Goal: Answer question/provide support: Share knowledge or assist other users

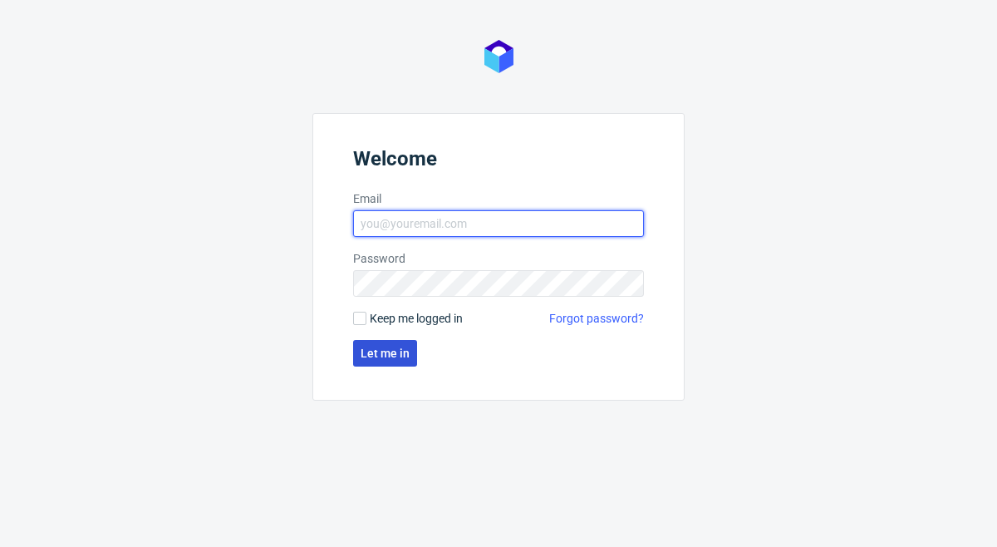
type input "[PERSON_NAME][EMAIL_ADDRESS][DOMAIN_NAME]"
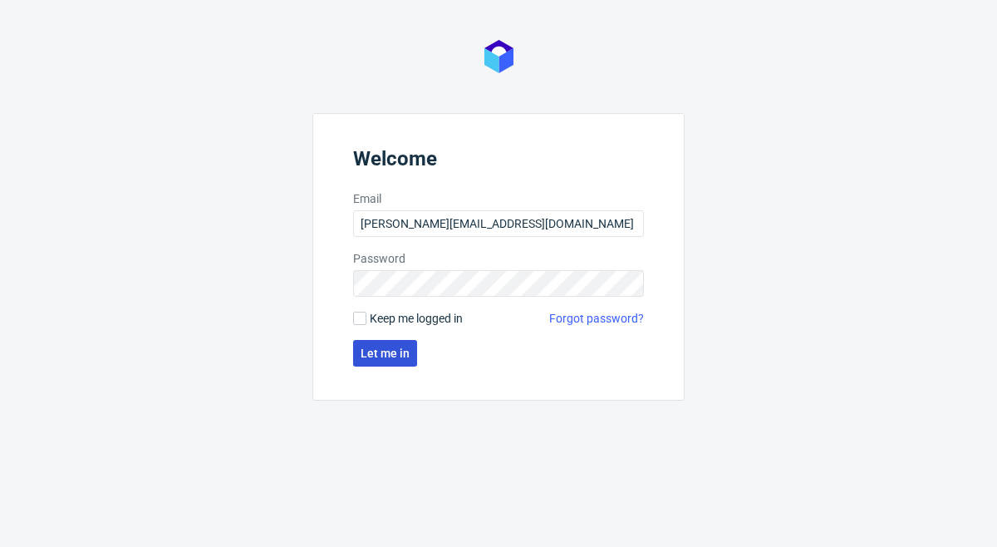
click at [383, 352] on span "Let me in" at bounding box center [385, 353] width 49 height 12
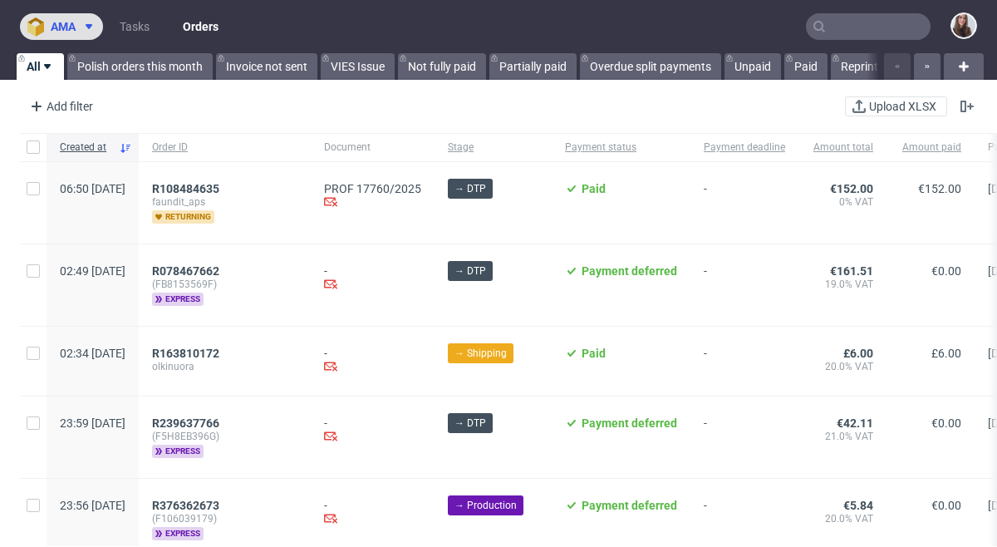
click at [71, 18] on button "ama" at bounding box center [61, 26] width 83 height 27
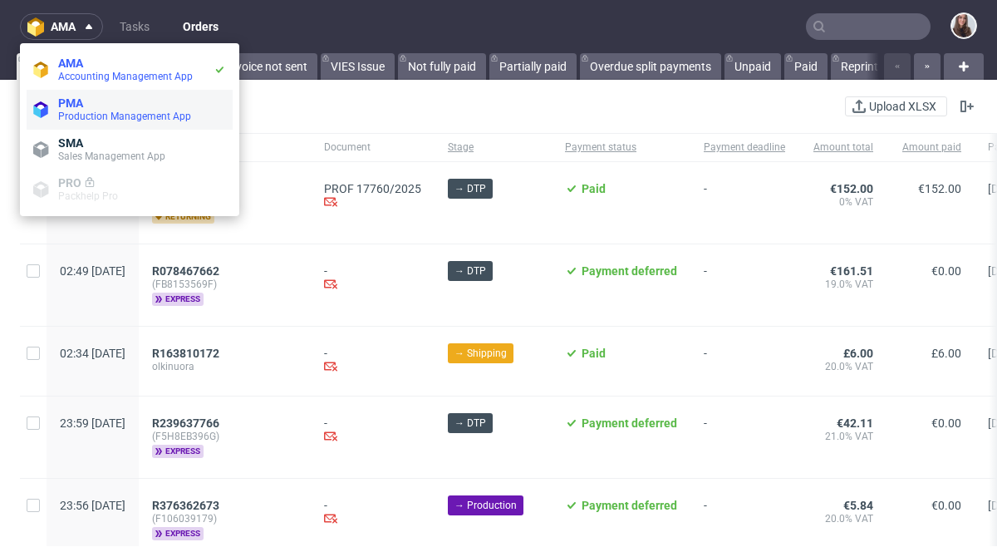
click at [91, 101] on span "PMA" at bounding box center [142, 102] width 168 height 13
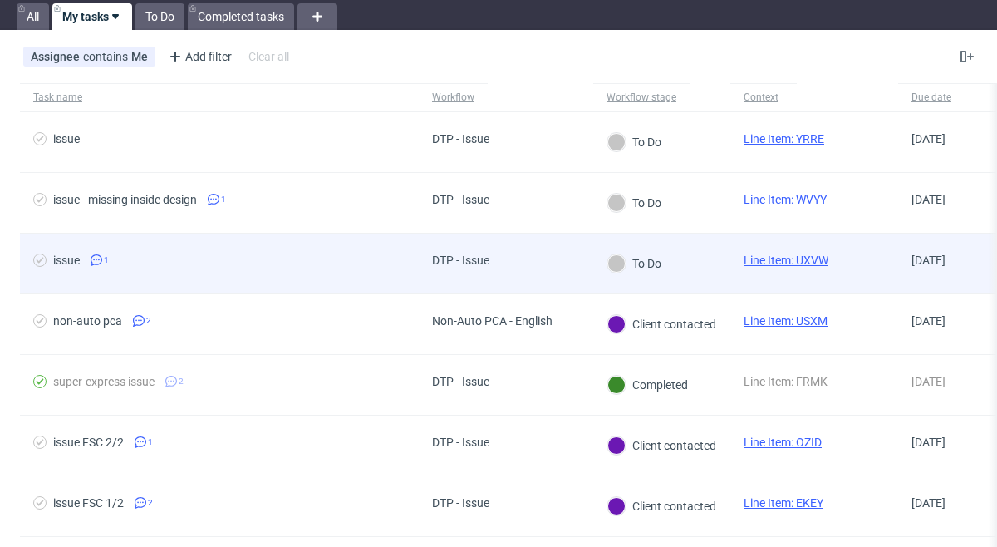
scroll to position [96, 0]
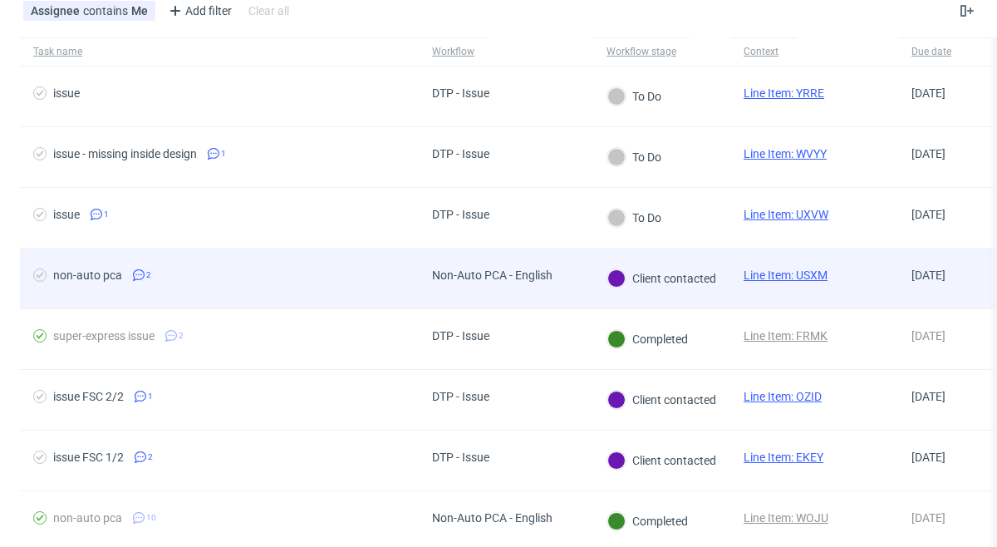
click at [441, 290] on div "Non-Auto PCA - English" at bounding box center [492, 279] width 147 height 60
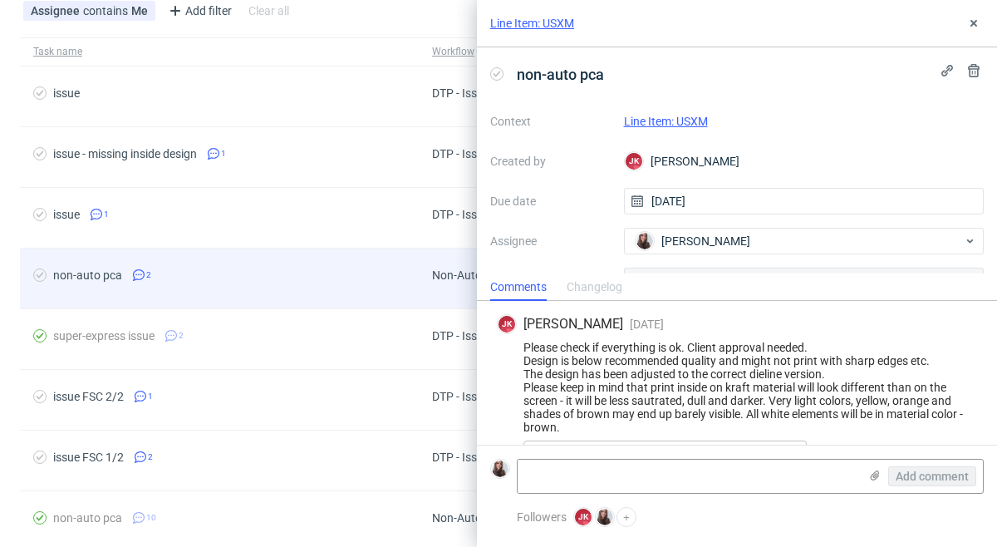
click at [290, 298] on div "non-auto pca 2" at bounding box center [219, 279] width 399 height 60
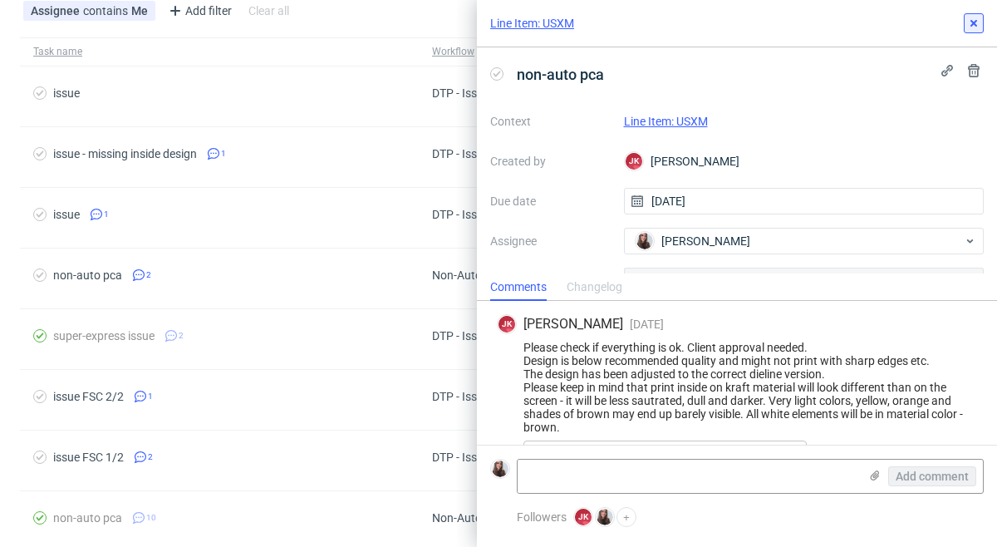
click at [976, 24] on use at bounding box center [974, 23] width 7 height 7
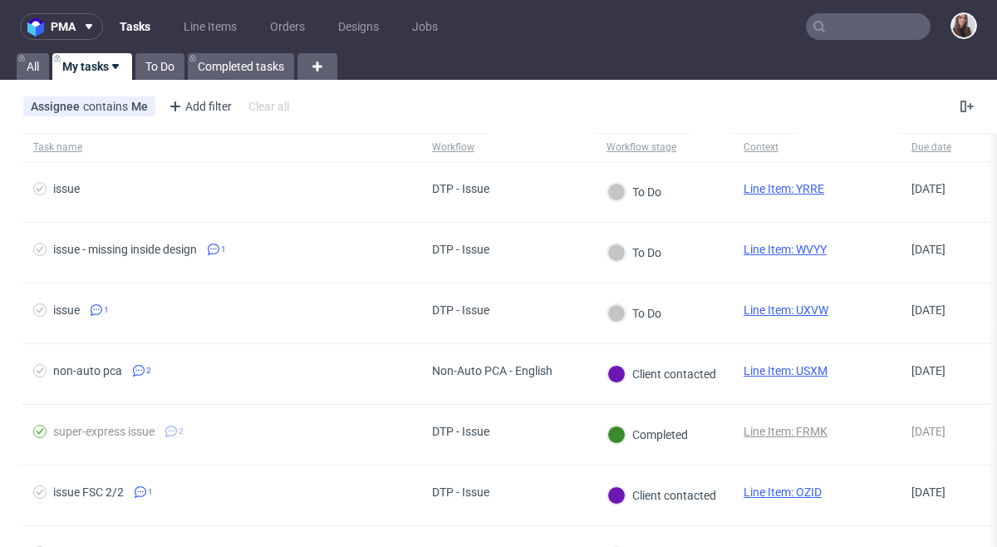
click at [846, 26] on input "text" at bounding box center [868, 26] width 125 height 27
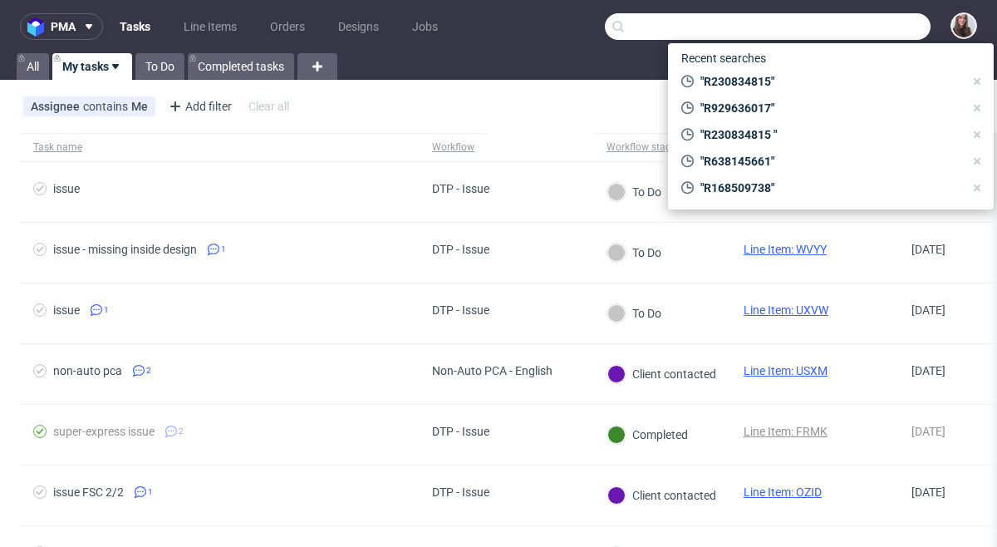
paste input "R393246443"
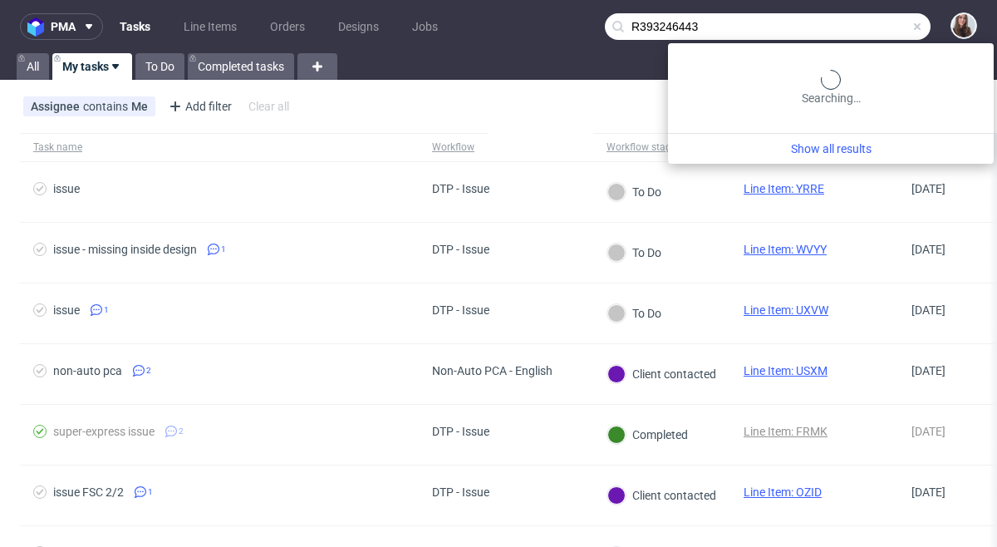
type input "R393246443"
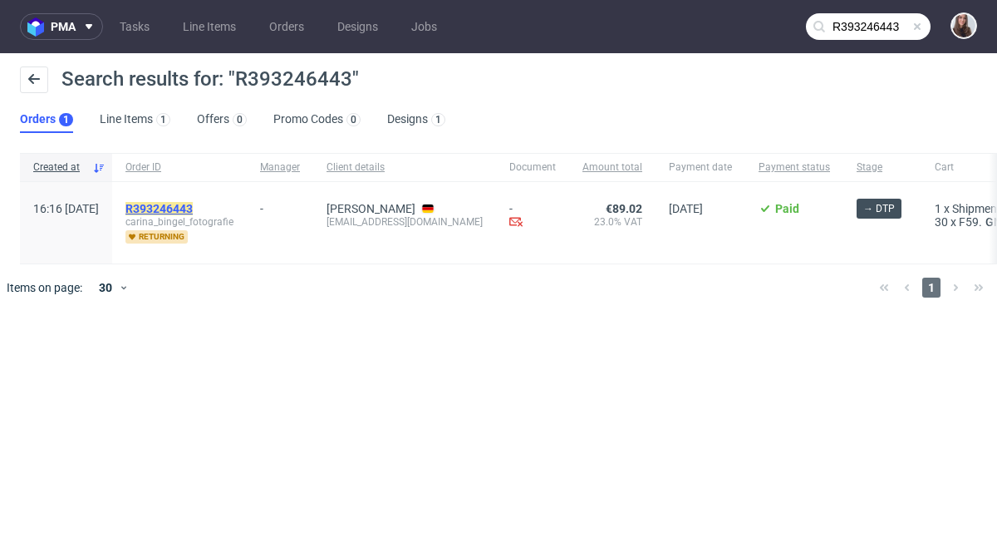
click at [193, 207] on mark "R393246443" at bounding box center [159, 208] width 67 height 13
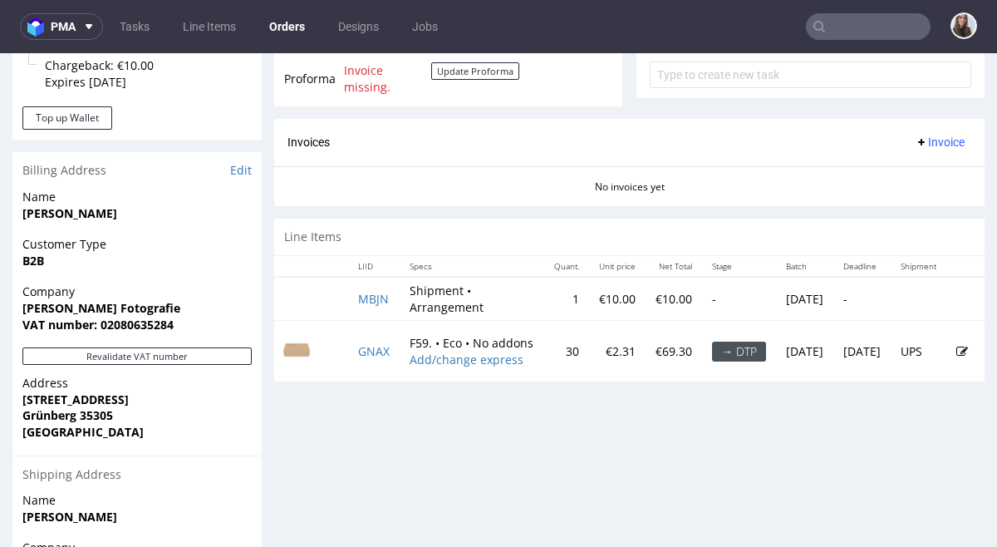
scroll to position [0, 30]
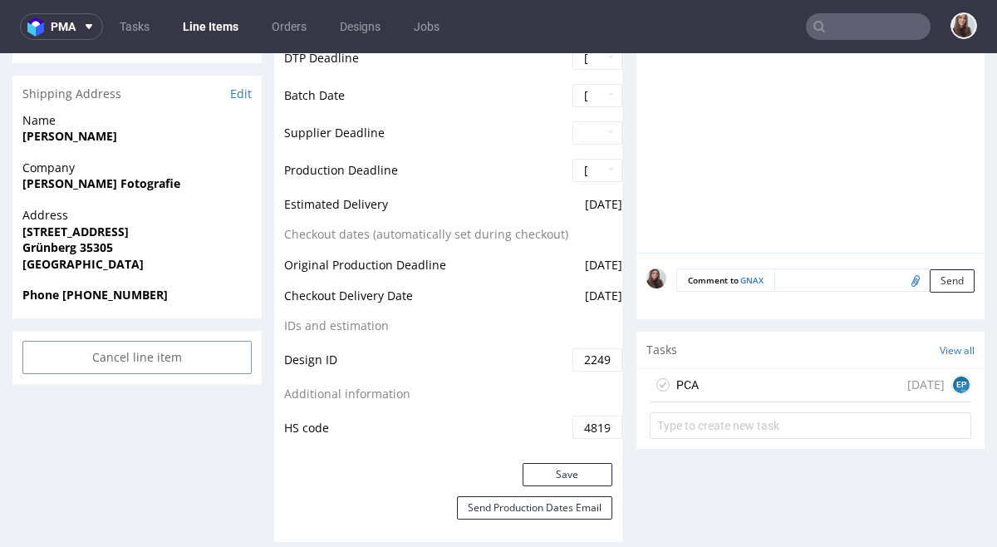
scroll to position [672, 0]
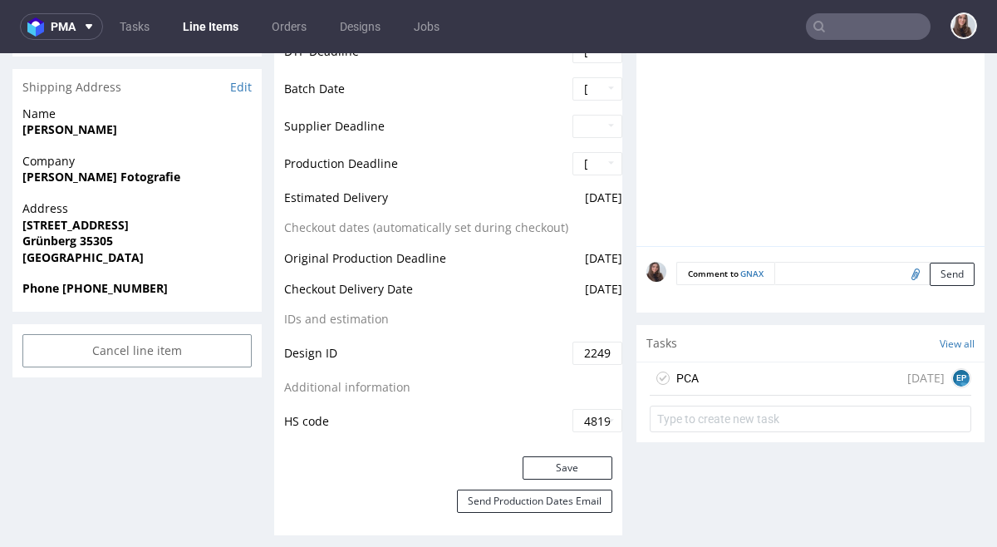
click at [755, 377] on div "PCA [DATE] EP" at bounding box center [811, 378] width 322 height 33
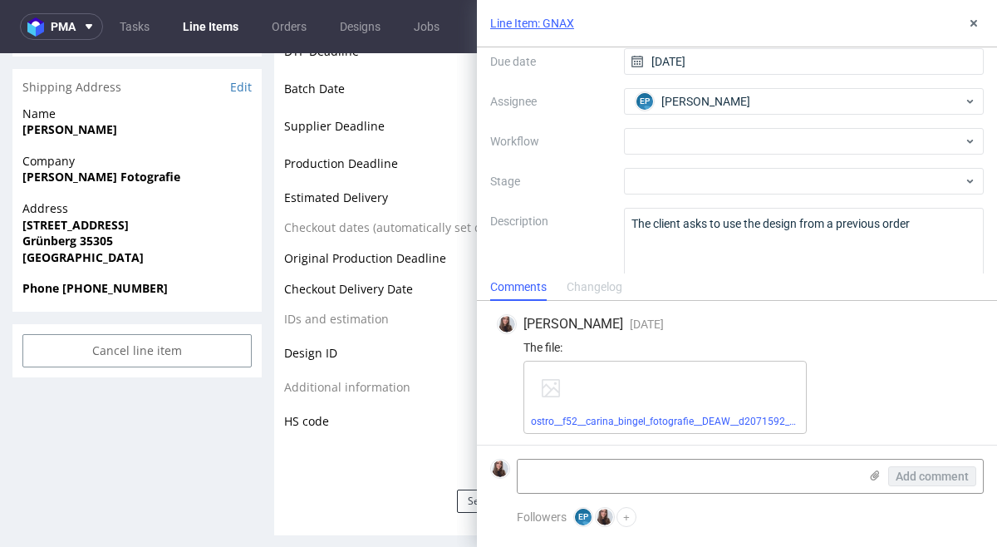
scroll to position [167, 0]
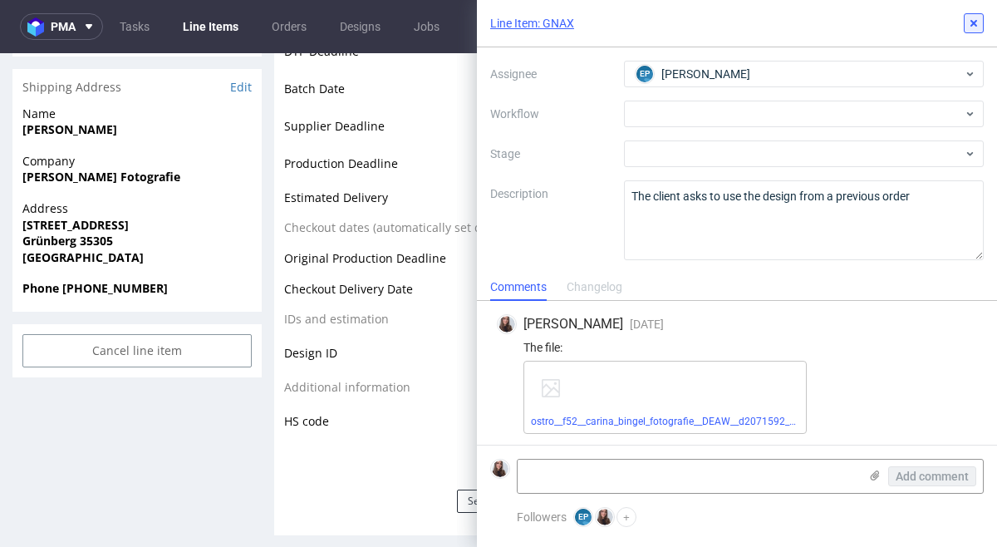
click at [974, 18] on icon at bounding box center [974, 23] width 13 height 13
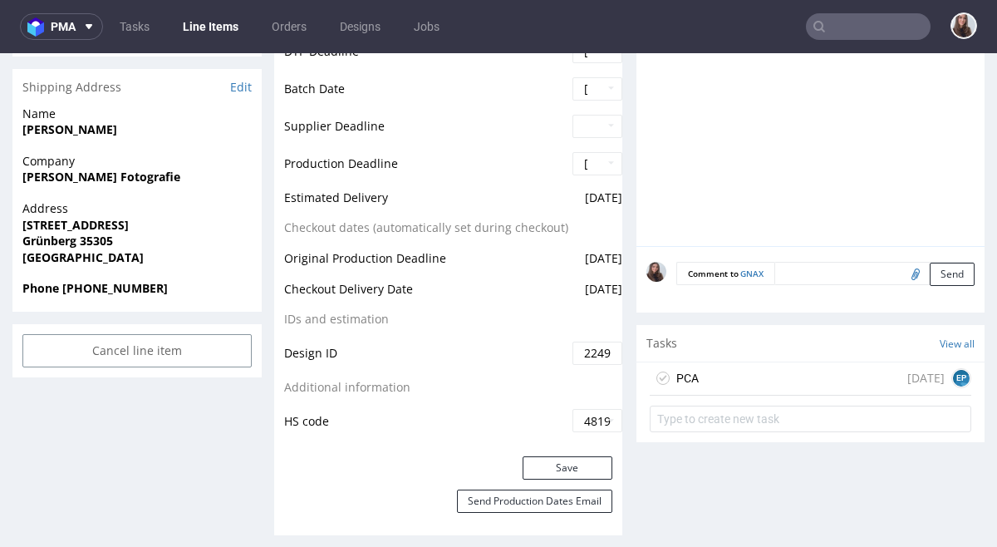
click at [729, 372] on div "PCA [DATE] EP" at bounding box center [811, 378] width 322 height 33
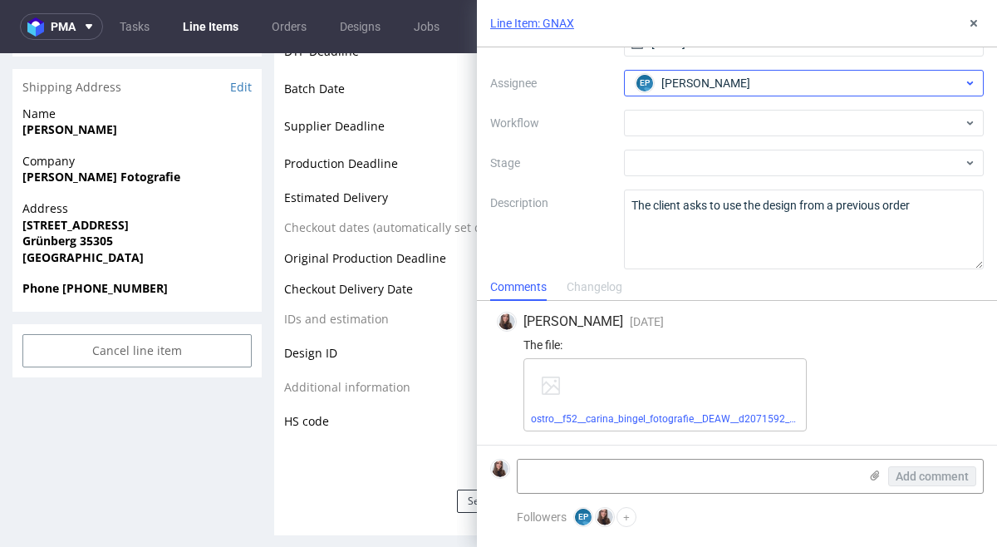
scroll to position [167, 0]
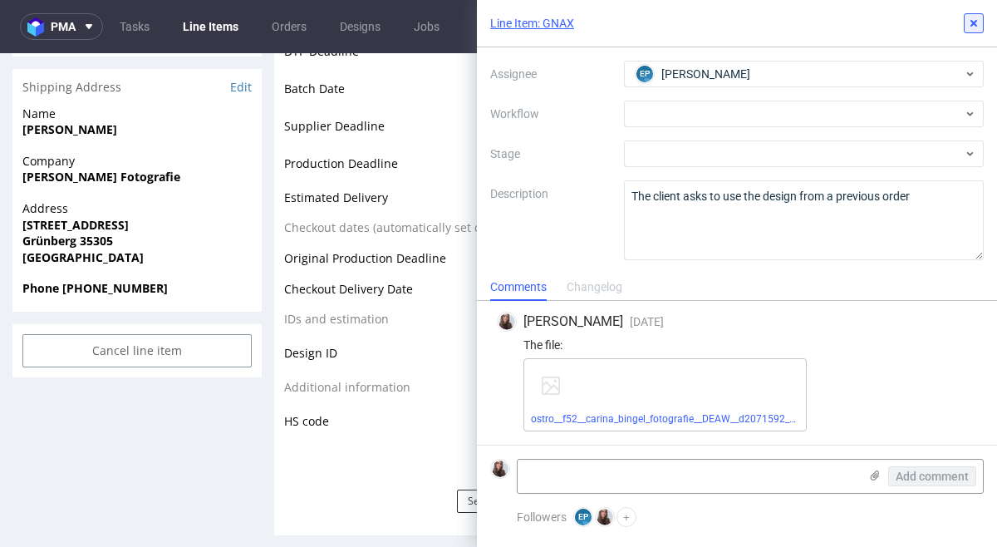
click at [973, 19] on icon at bounding box center [974, 23] width 13 height 13
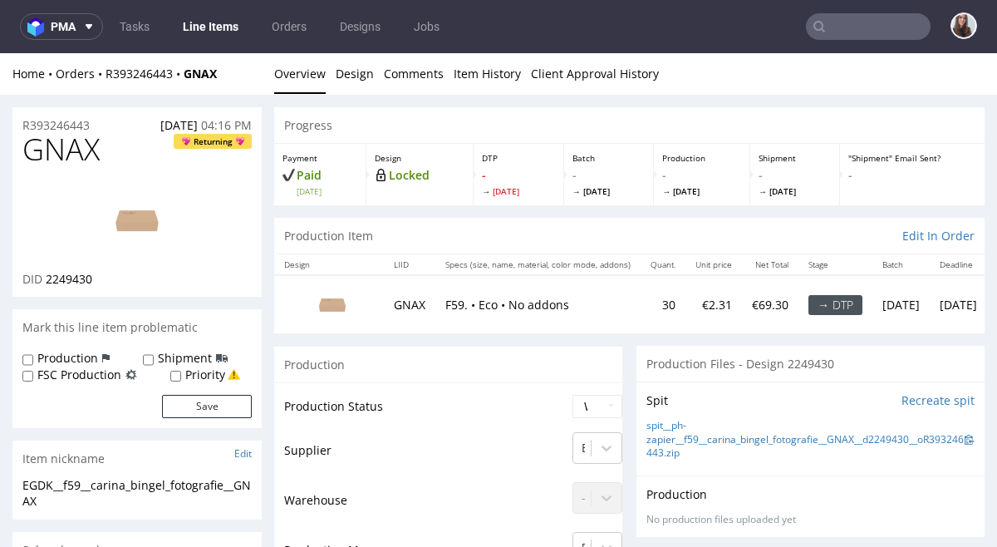
click at [851, 22] on input "text" at bounding box center [868, 26] width 125 height 27
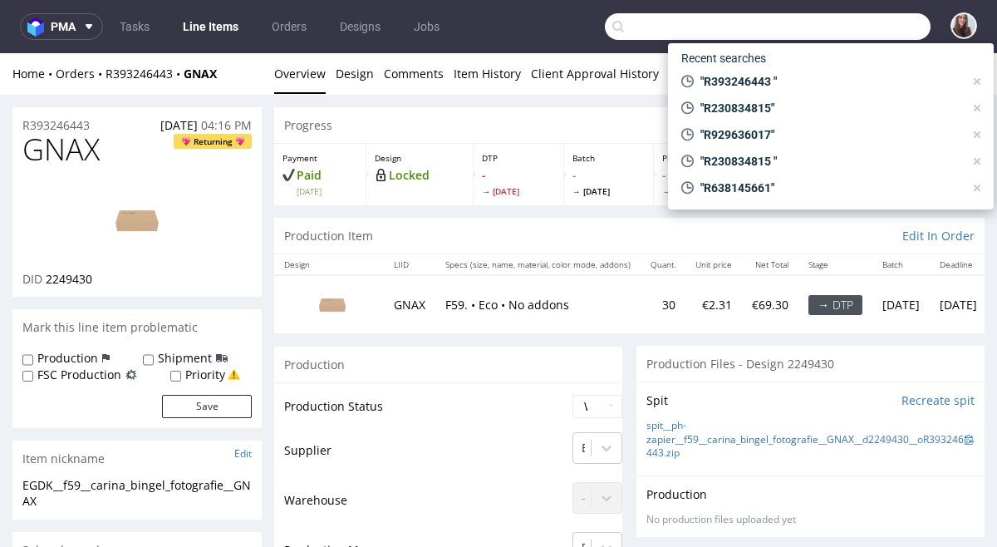
paste input "067351014"
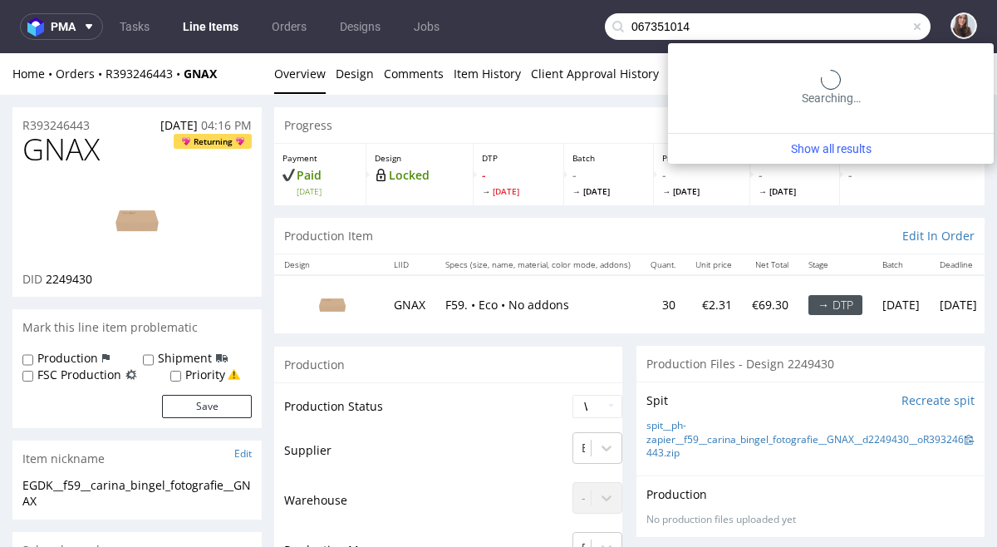
type input "067351014"
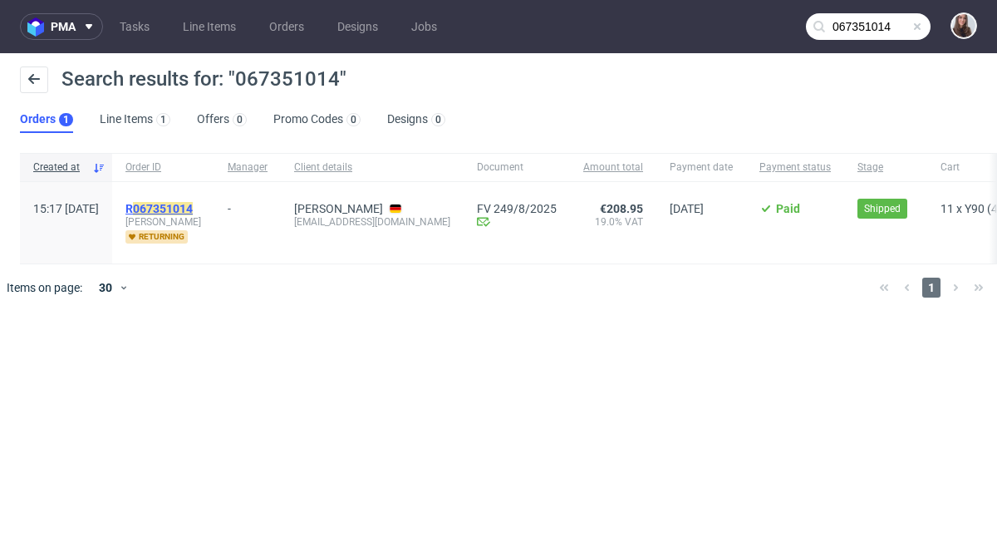
click at [193, 203] on mark "067351014" at bounding box center [163, 208] width 60 height 13
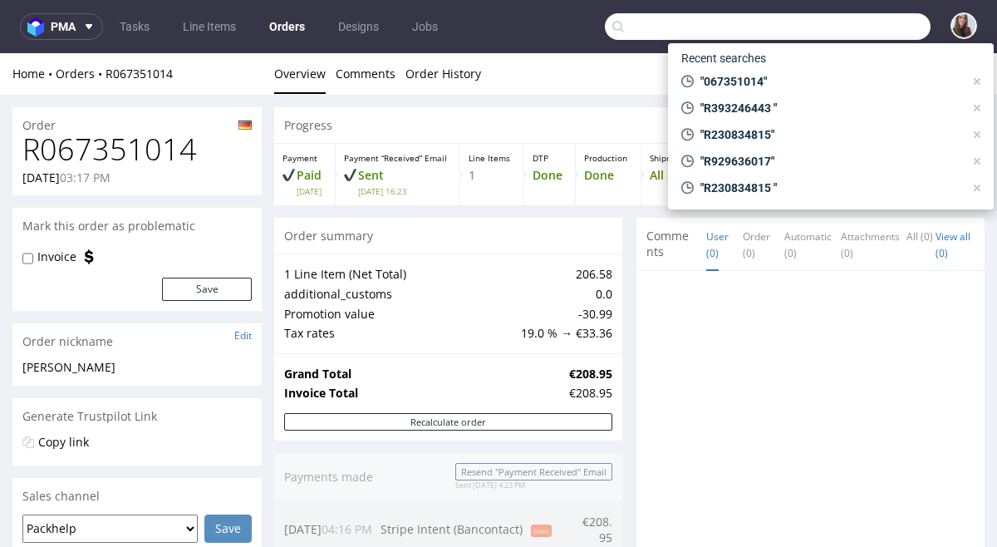
click at [856, 25] on input "text" at bounding box center [768, 26] width 326 height 27
paste input "R265083765"
type input "R265083765"
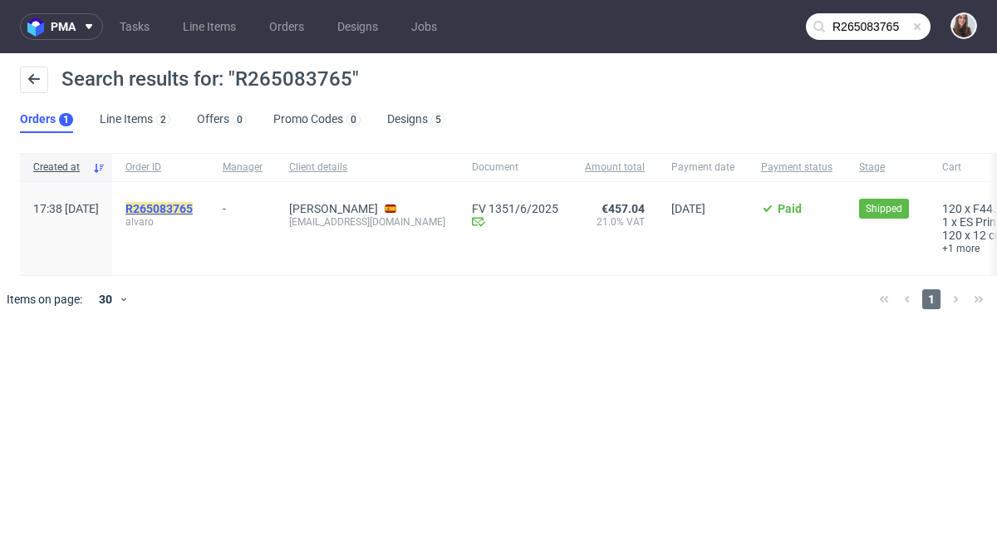
click at [193, 205] on mark "R265083765" at bounding box center [159, 208] width 67 height 13
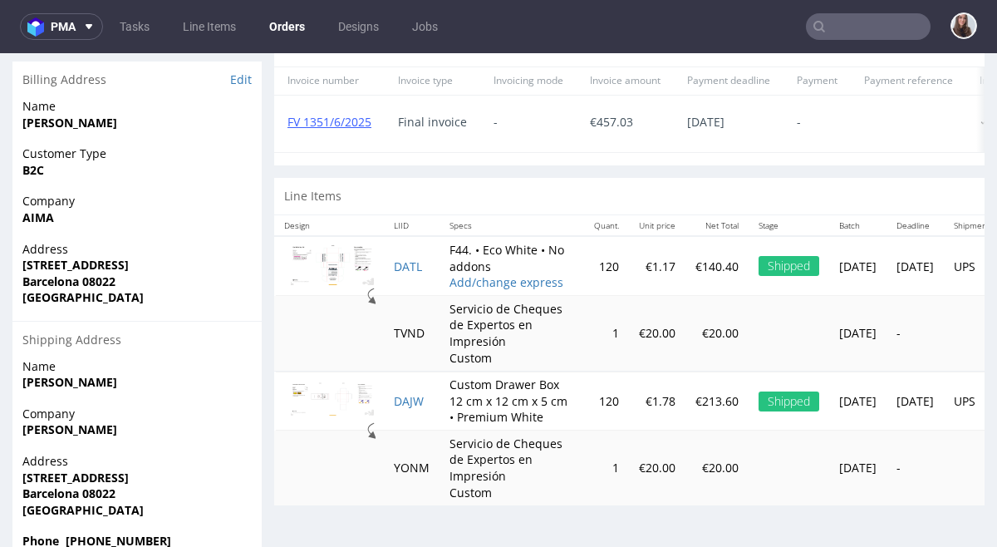
scroll to position [781, 0]
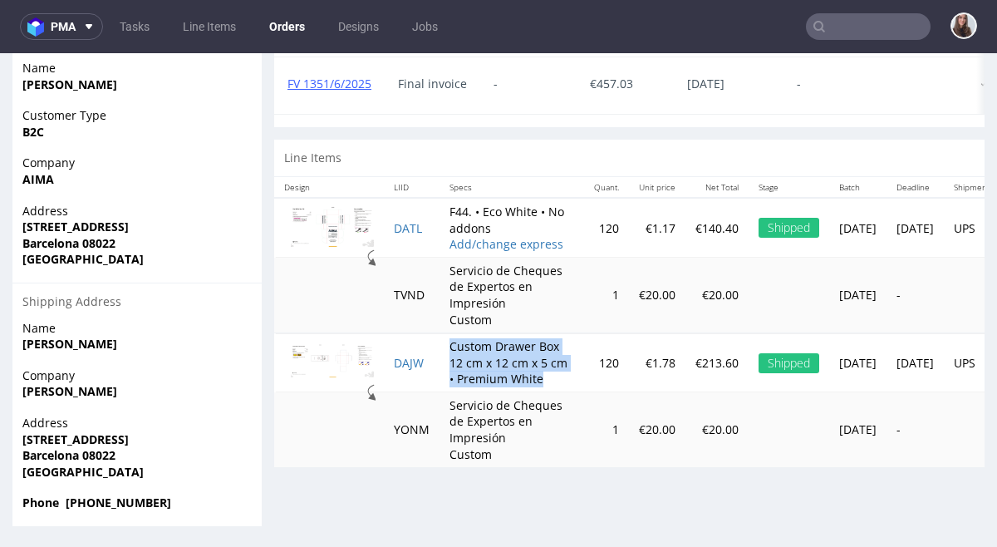
drag, startPoint x: 539, startPoint y: 395, endPoint x: 451, endPoint y: 360, distance: 94.8
click at [451, 360] on td "Custom Drawer Box 12 cm x 12 cm x 5 cm • Premium White" at bounding box center [512, 362] width 145 height 59
click at [569, 361] on td "Custom Drawer Box 12 cm x 12 cm x 5 cm • Premium White" at bounding box center [512, 362] width 145 height 59
drag, startPoint x: 555, startPoint y: 363, endPoint x: 447, endPoint y: 363, distance: 108.1
click at [447, 363] on td "Custom Drawer Box 12 cm x 12 cm x 5 cm • Premium White" at bounding box center [512, 362] width 145 height 59
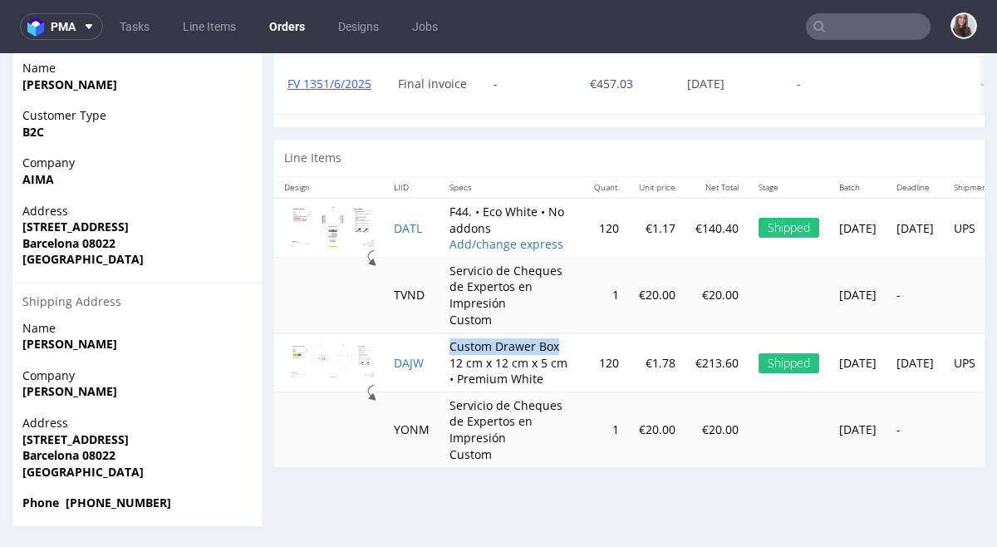
copy td "Custom Drawer Box"
click at [841, 33] on input "text" at bounding box center [868, 26] width 125 height 27
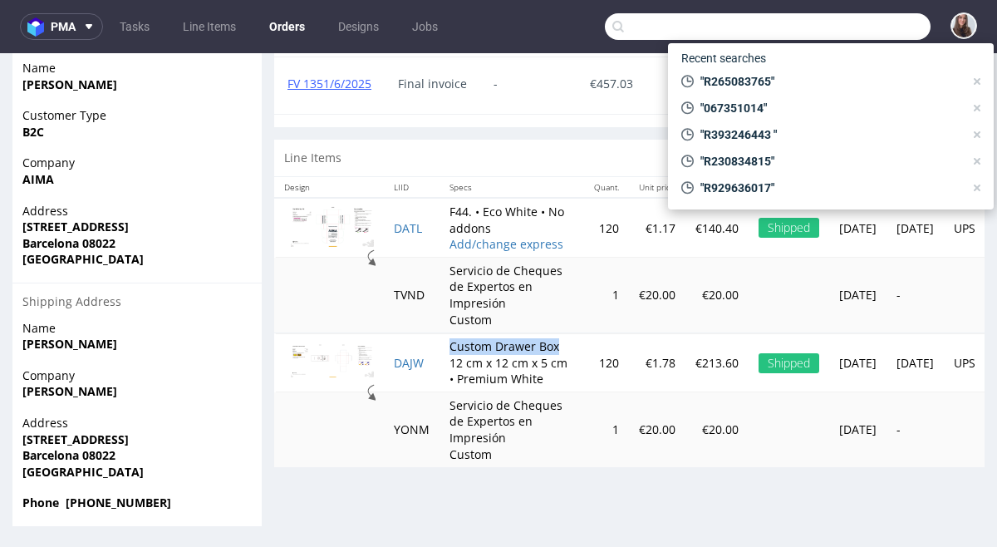
paste input "#"
type input "#"
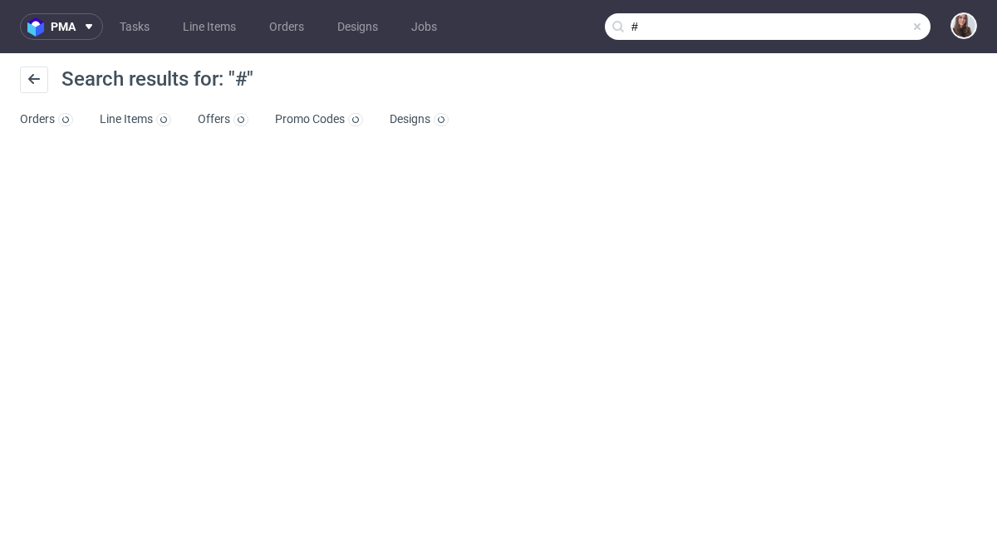
drag, startPoint x: 864, startPoint y: 27, endPoint x: 848, endPoint y: 24, distance: 17.0
click at [848, 24] on input "#" at bounding box center [768, 26] width 326 height 27
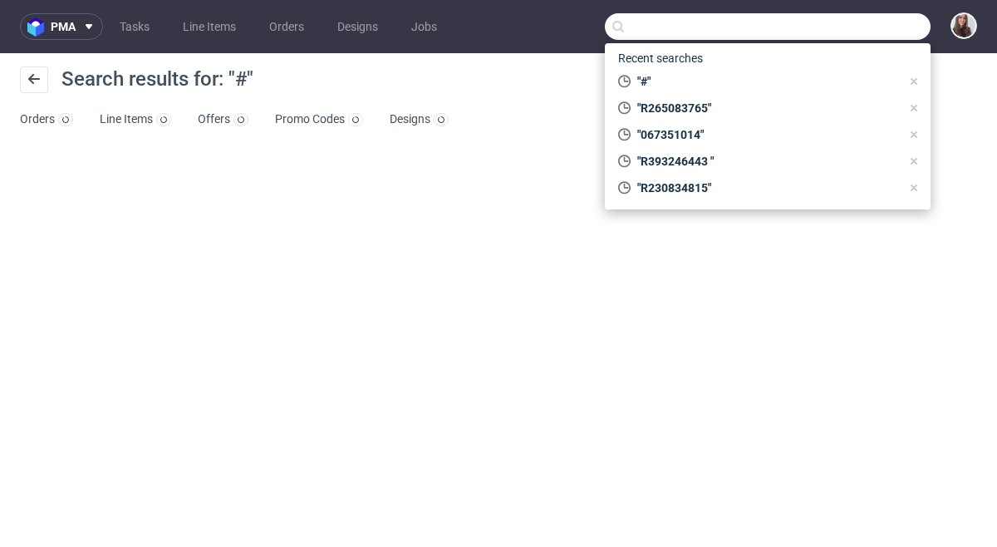
paste input "#"
type input "#"
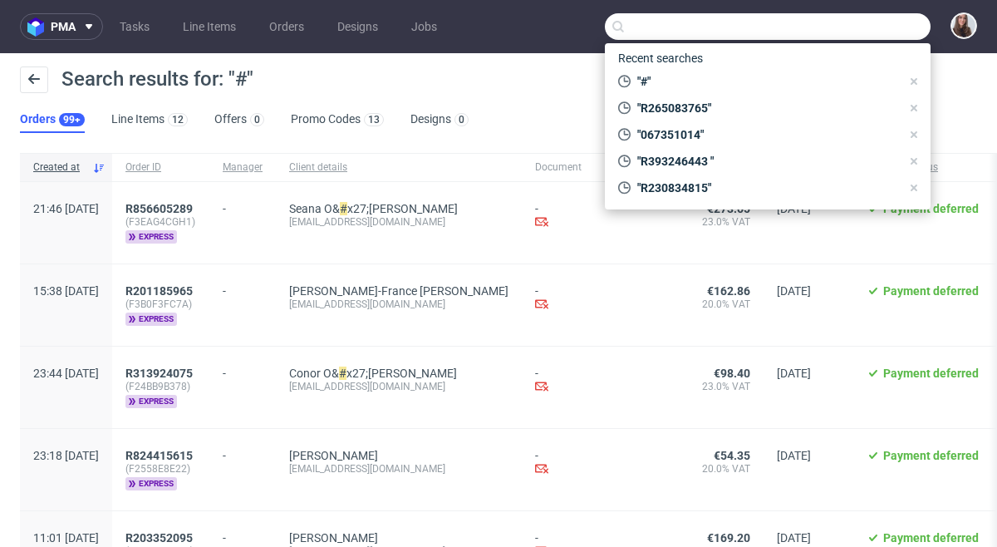
paste input "R484738524"
type input "R484738524"
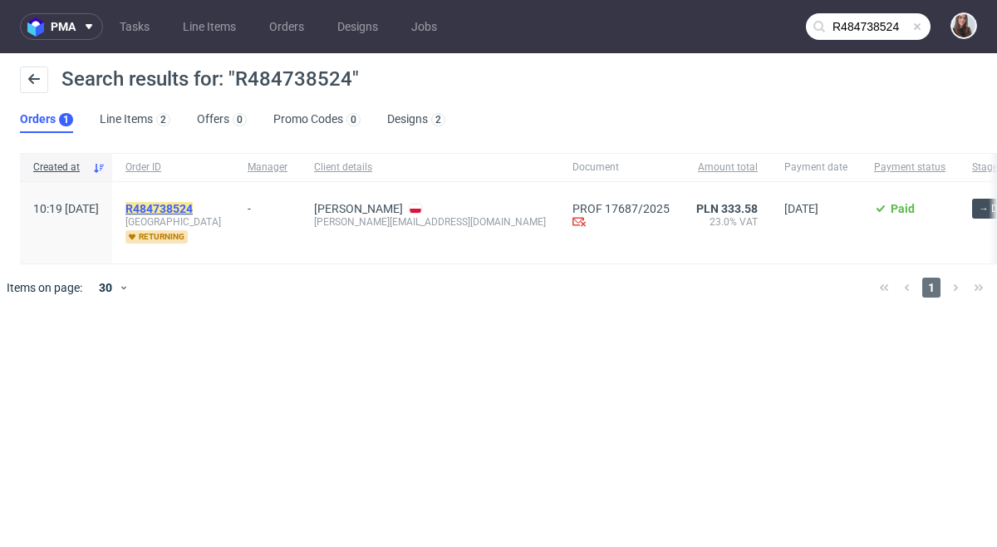
click at [193, 208] on mark "R484738524" at bounding box center [159, 208] width 67 height 13
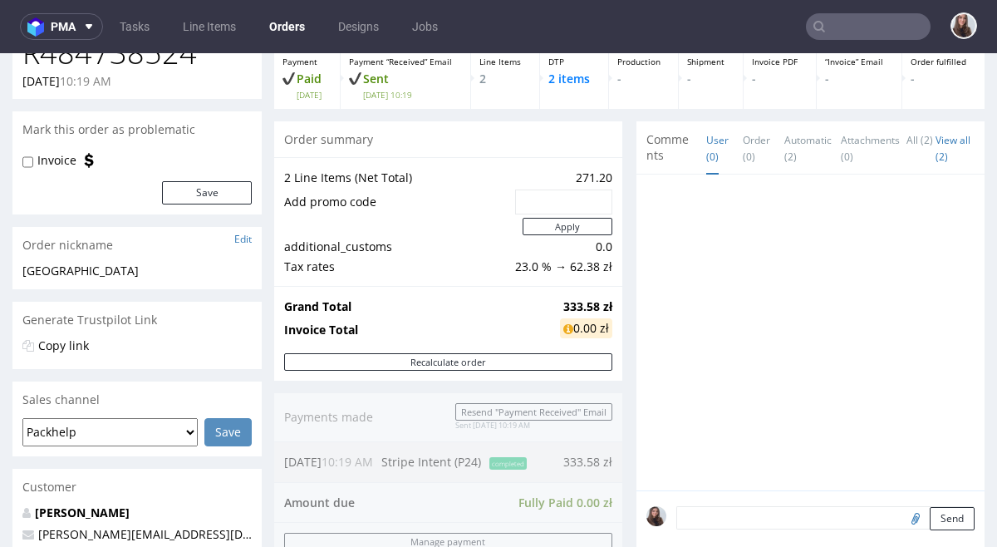
scroll to position [62, 0]
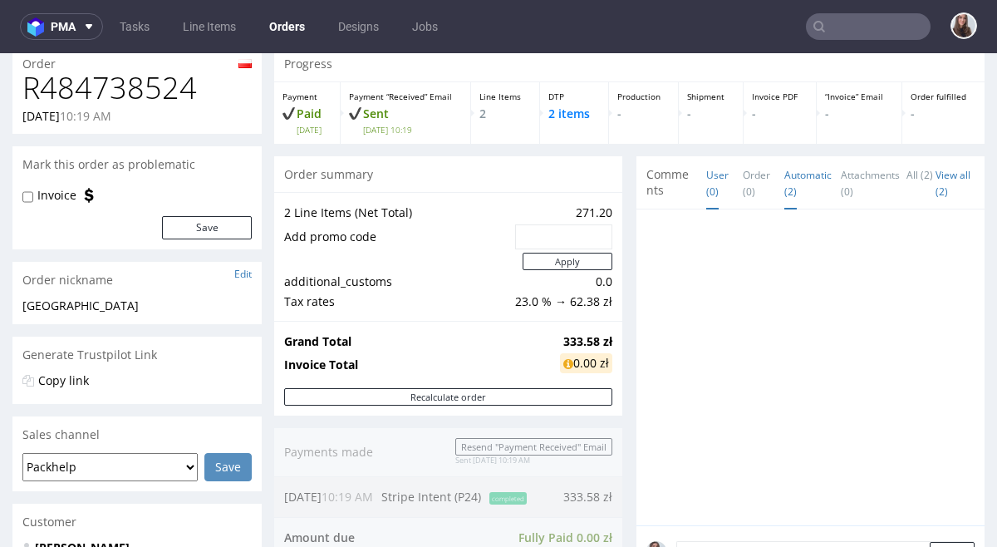
click at [787, 177] on link "Automatic (2)" at bounding box center [808, 183] width 47 height 52
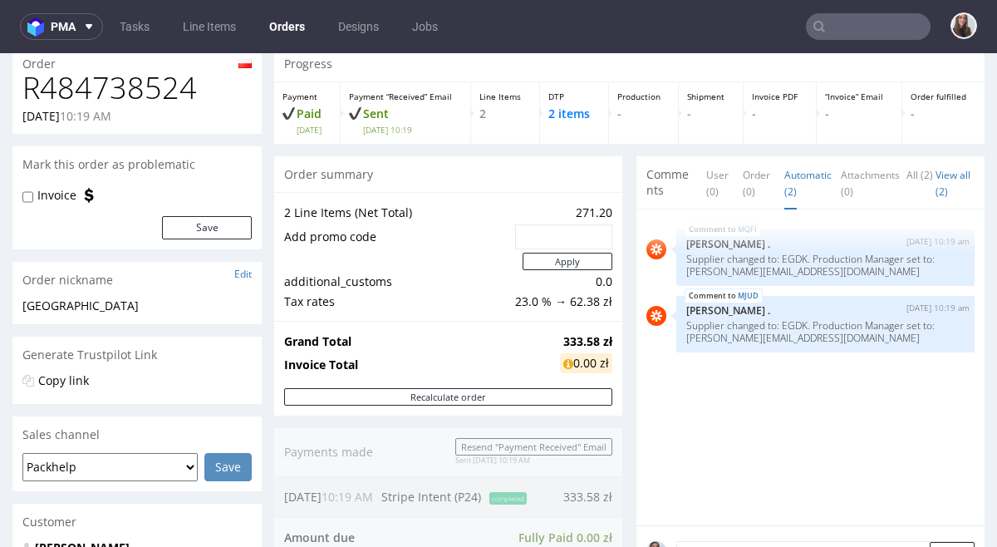
click at [658, 182] on span "Comments" at bounding box center [670, 182] width 47 height 32
click at [650, 180] on span "Comments" at bounding box center [670, 182] width 47 height 32
click at [707, 174] on link "User (0)" at bounding box center [718, 183] width 22 height 52
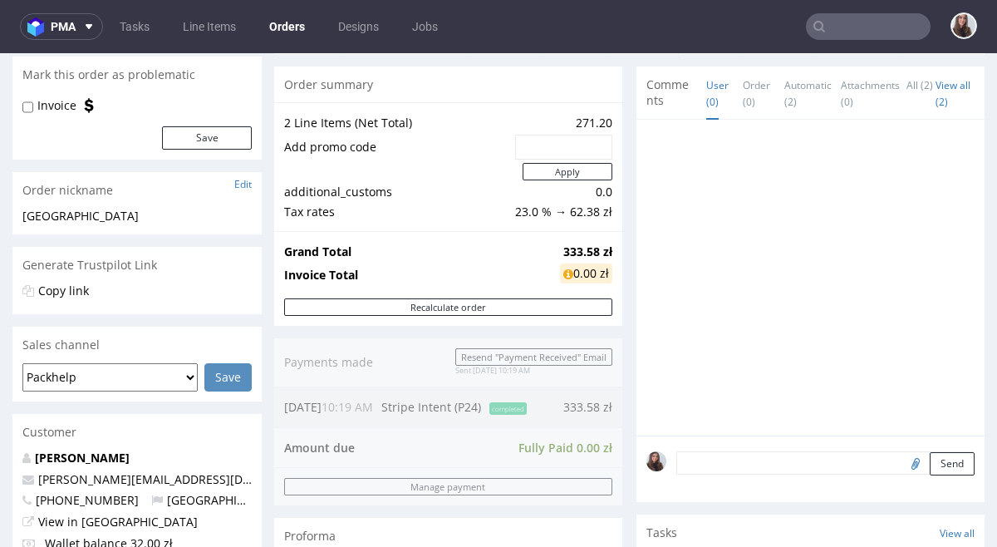
scroll to position [239, 0]
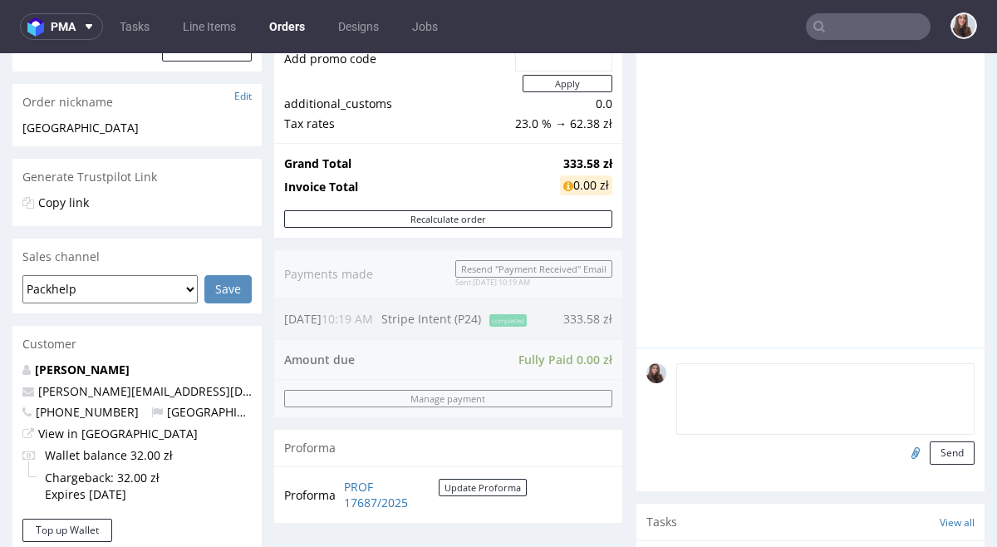
click at [712, 366] on textarea at bounding box center [826, 398] width 298 height 71
type textarea "k"
paste textarea "Chciałabym żeby było na zewnątrz, przodem do kierunku otwierania pudełka."
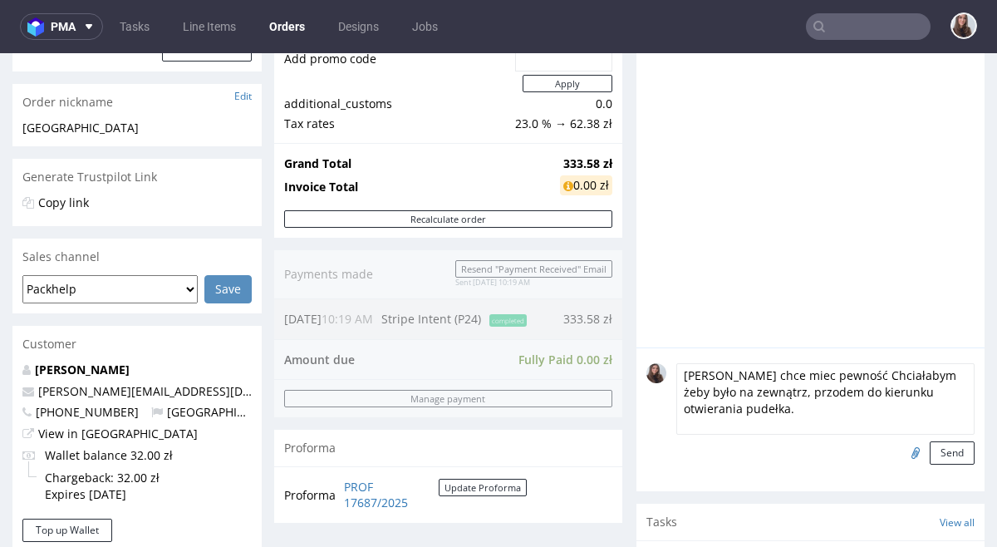
drag, startPoint x: 899, startPoint y: 375, endPoint x: 836, endPoint y: 375, distance: 63.2
click at [836, 375] on textarea "[PERSON_NAME] chce miec pewność Chciałabym żeby było na zewnątrz, przodem do ki…" at bounding box center [826, 398] width 298 height 71
drag, startPoint x: 934, startPoint y: 377, endPoint x: 882, endPoint y: 376, distance: 52.4
click at [882, 376] on textarea "[PERSON_NAME] chce miec pewność, że logo żeby było na zewnątrz, przodem do kier…" at bounding box center [826, 398] width 298 height 71
click at [809, 405] on textarea "[PERSON_NAME] chce miec pewność, że logo bedzie na zewnątrz, przodem do kierunk…" at bounding box center [826, 398] width 298 height 71
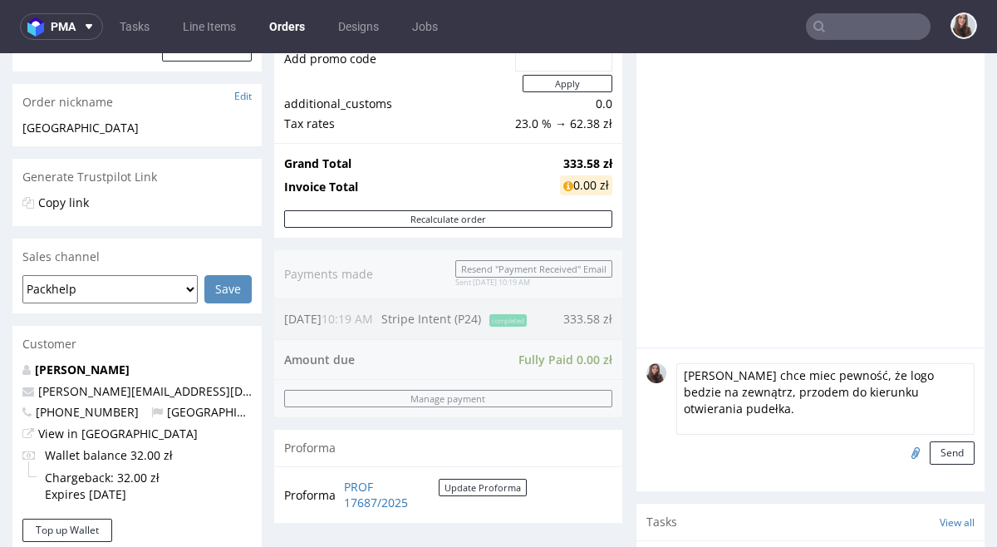
type textarea "[PERSON_NAME] chce miec pewność, że logo bedzie na zewnątrz, przodem do kierunk…"
click at [906, 453] on input "file" at bounding box center [913, 452] width 23 height 22
type input "C:\fakepath\logo-9.pdf"
click at [744, 415] on textarea "[PERSON_NAME] chce miec pewność, że logo bedzie na zewnątrz, przodem do kierunk…" at bounding box center [826, 398] width 298 height 71
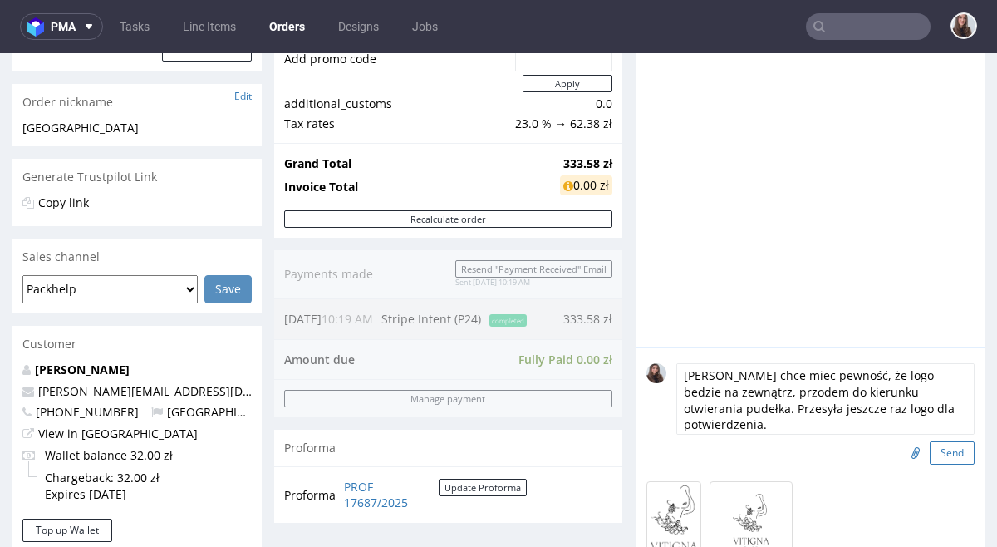
type textarea "[PERSON_NAME] chce miec pewność, że logo bedzie na zewnątrz, przodem do kierunk…"
click at [944, 455] on button "Send" at bounding box center [952, 452] width 45 height 23
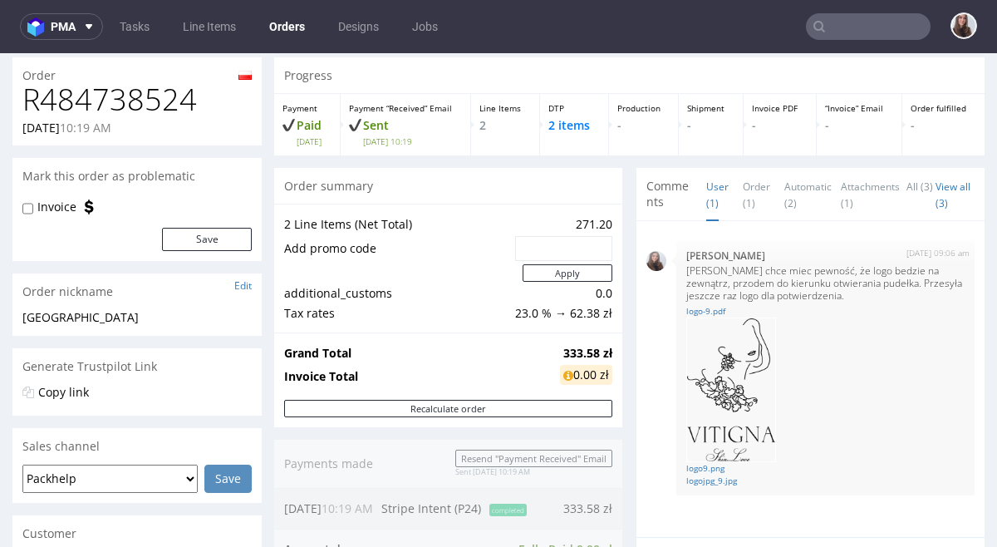
scroll to position [39, 0]
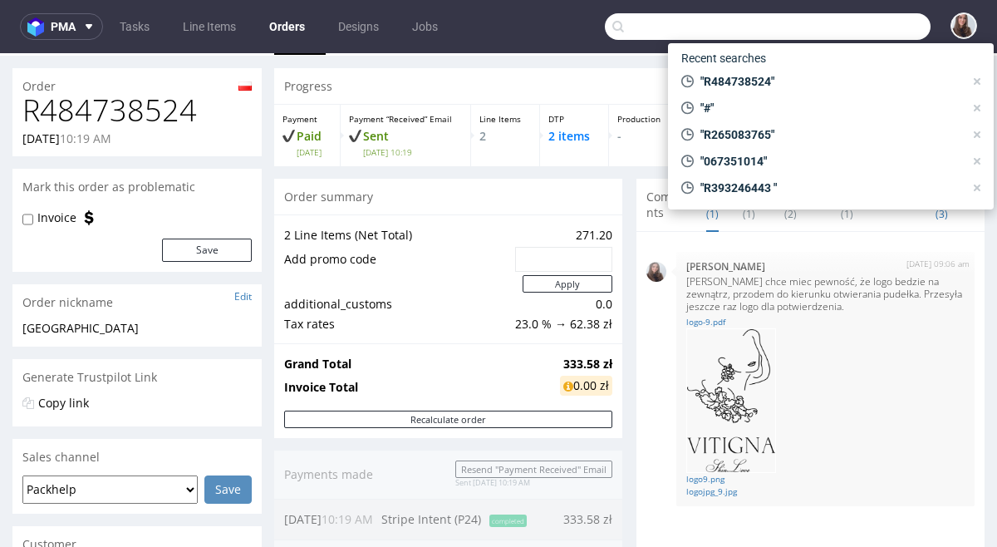
click at [863, 35] on input "text" at bounding box center [768, 26] width 326 height 27
paste input "[PERSON_NAME]"
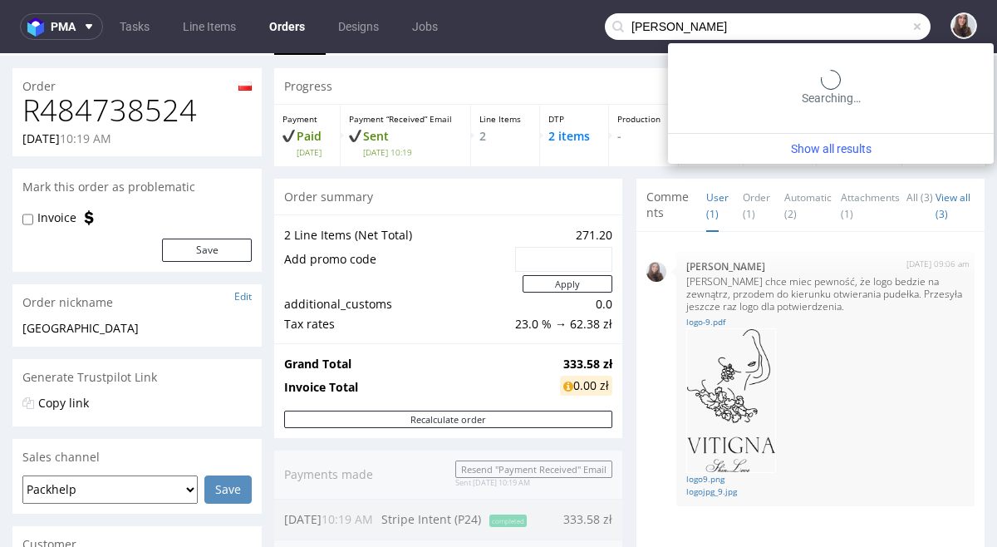
type input "[PERSON_NAME]"
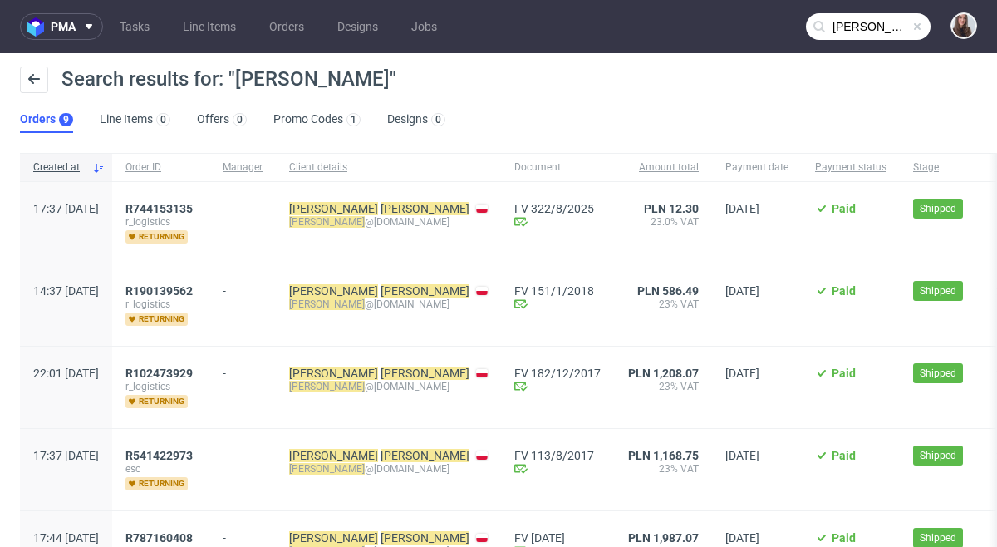
click at [911, 31] on span at bounding box center [917, 26] width 13 height 13
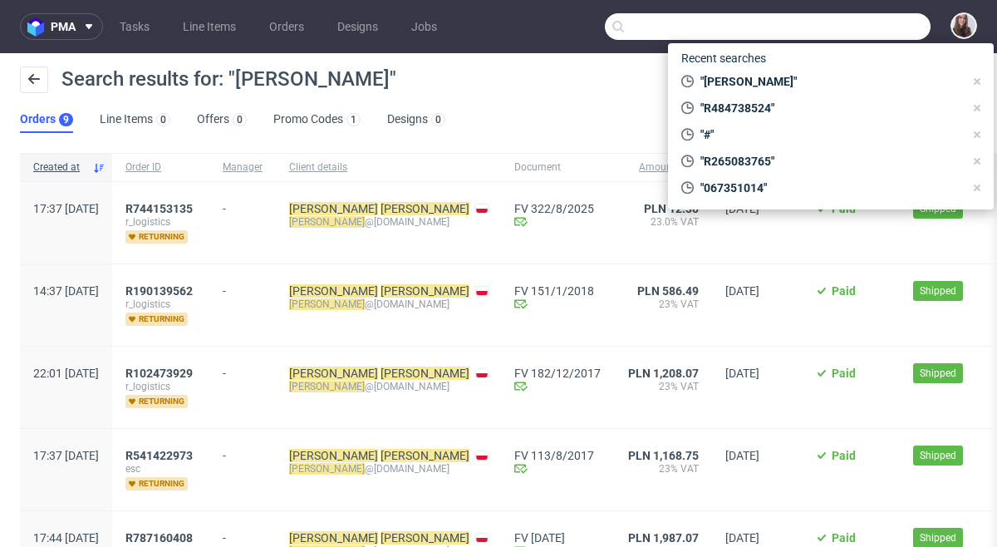
click at [815, 27] on input "text" at bounding box center [768, 26] width 326 height 27
paste input "R744153135"
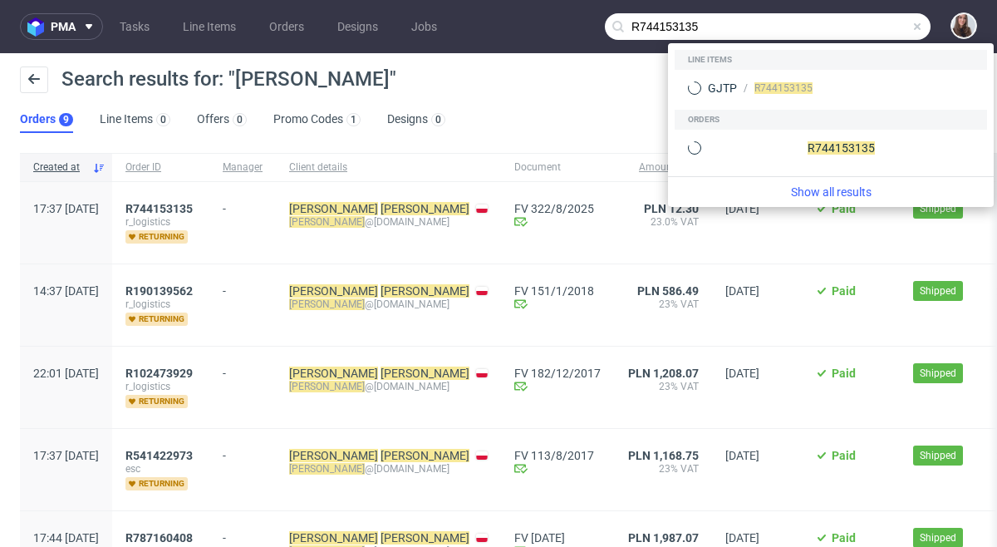
type input "R744153135"
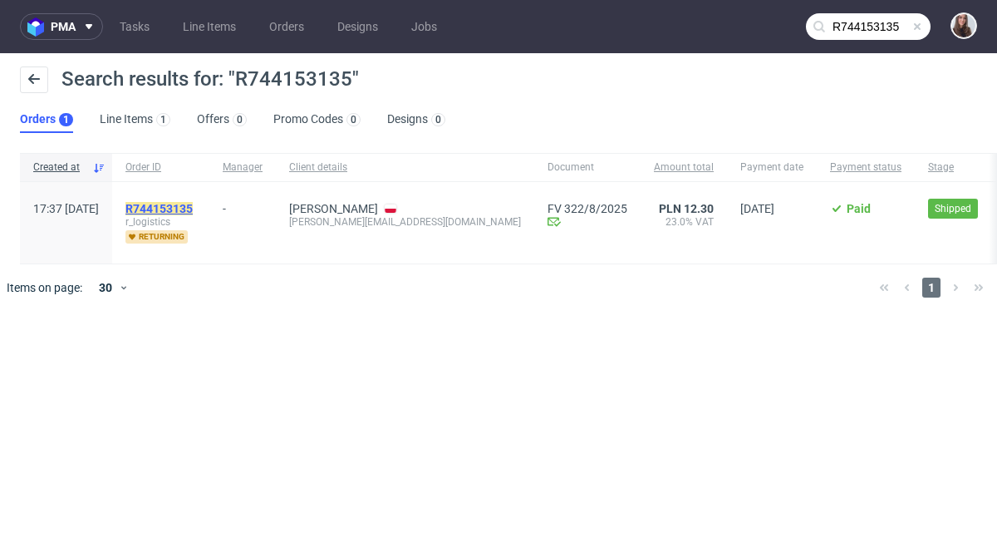
click at [193, 205] on mark "R744153135" at bounding box center [159, 208] width 67 height 13
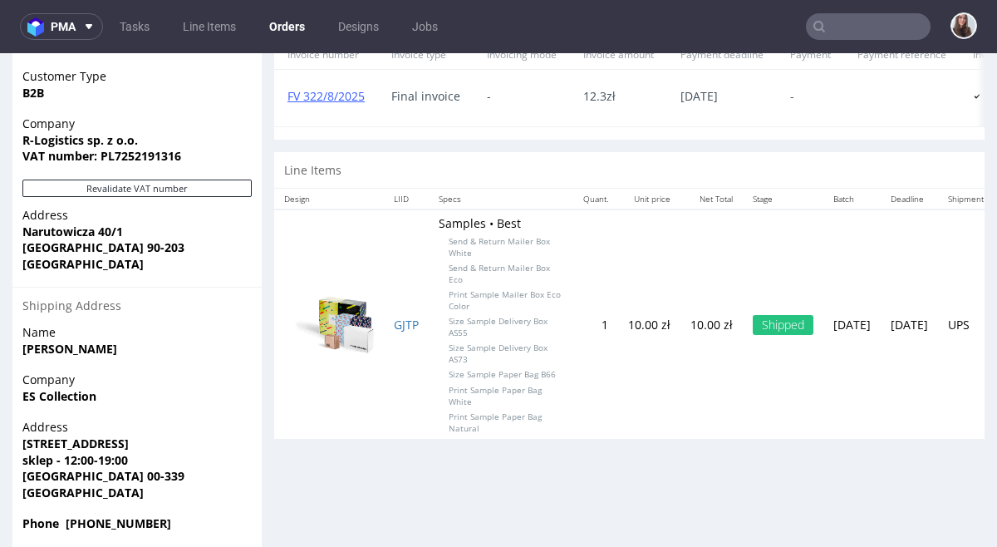
scroll to position [775, 0]
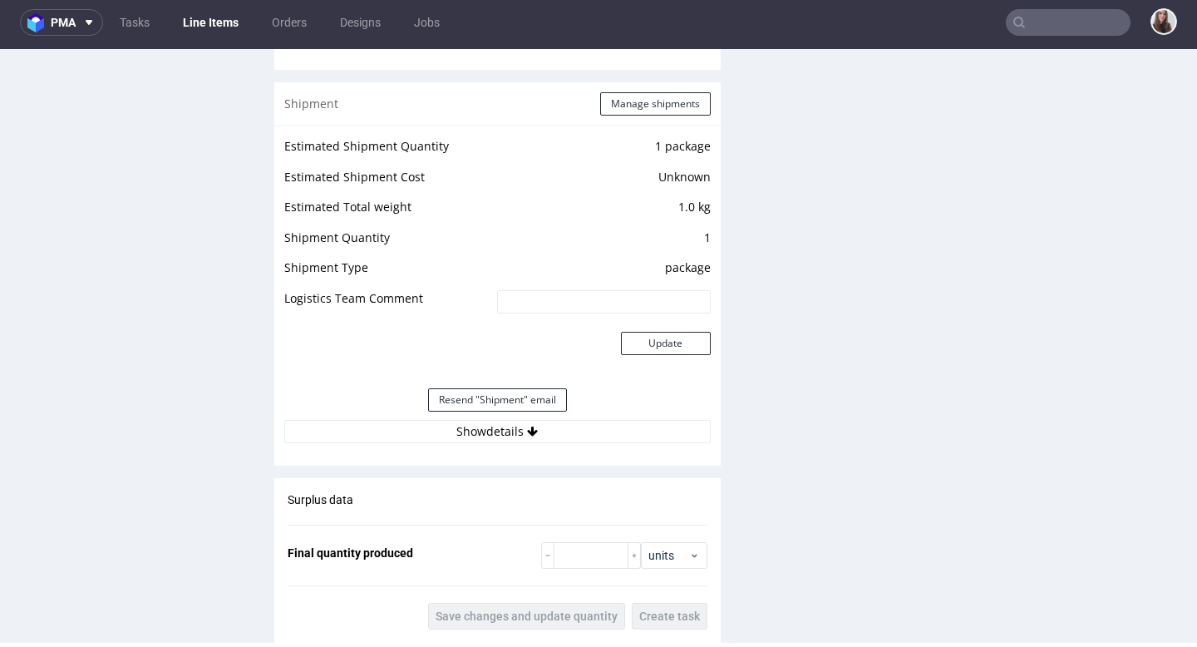
scroll to position [1450, 0]
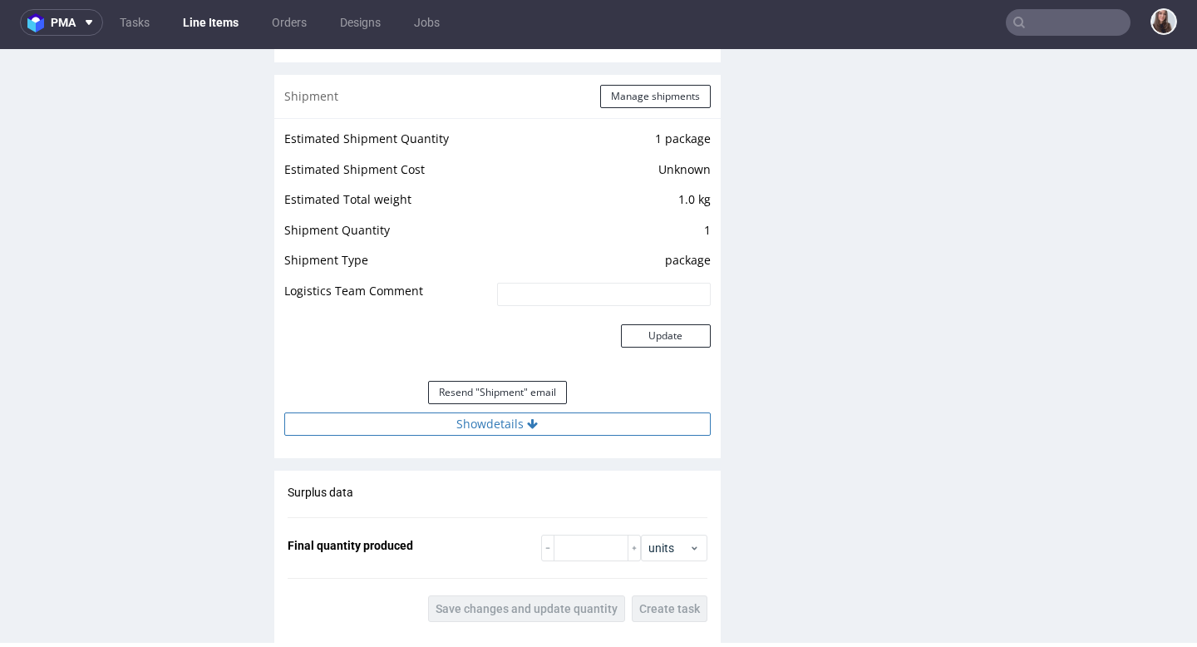
click at [495, 434] on button "Show details" at bounding box center [497, 423] width 426 height 23
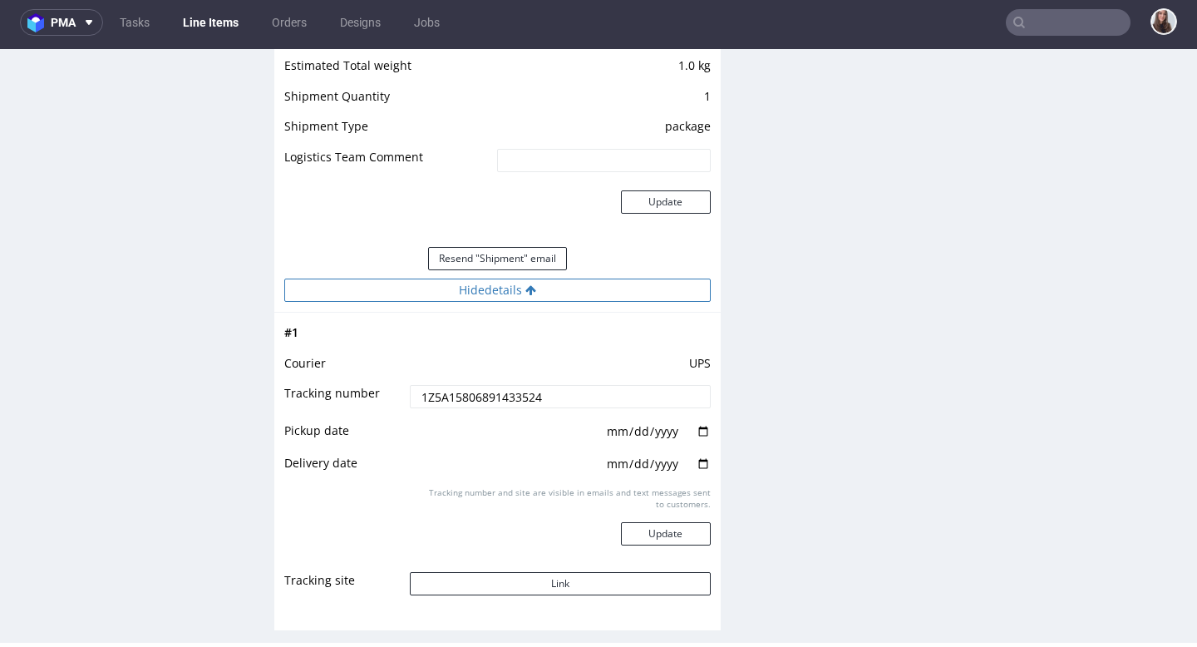
scroll to position [1585, 0]
drag, startPoint x: 549, startPoint y: 395, endPoint x: 376, endPoint y: 392, distance: 173.8
click at [376, 392] on tr "Tracking number 1Z5A15806891433524" at bounding box center [497, 400] width 426 height 37
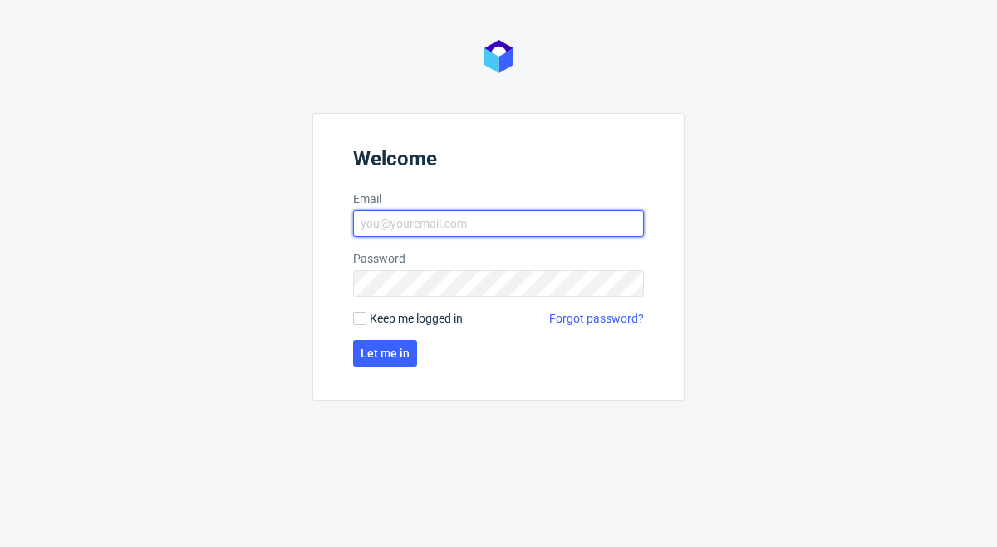
click at [401, 230] on input "Email" at bounding box center [498, 223] width 291 height 27
type input "[PERSON_NAME][EMAIL_ADDRESS][DOMAIN_NAME]"
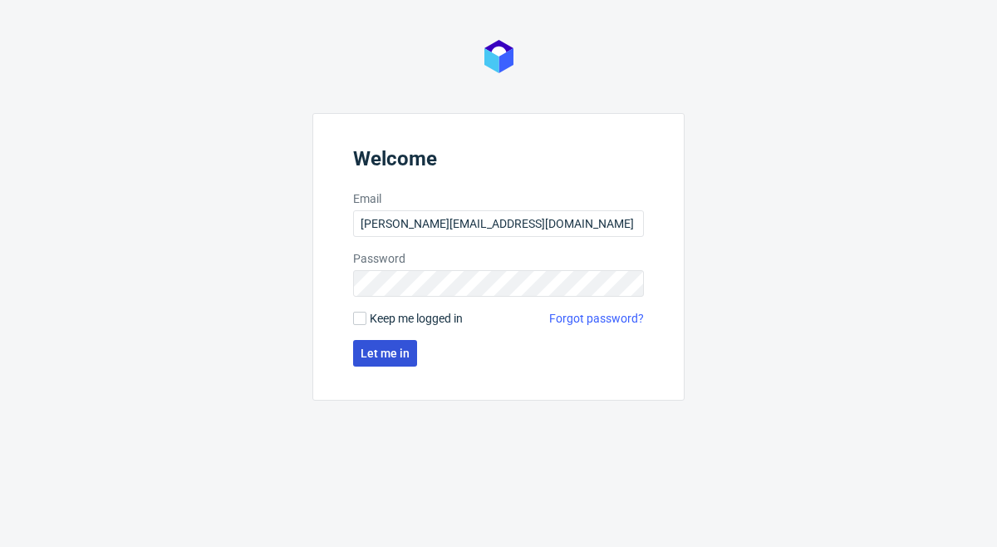
click at [393, 344] on button "Let me in" at bounding box center [385, 353] width 64 height 27
